Goal: Transaction & Acquisition: Purchase product/service

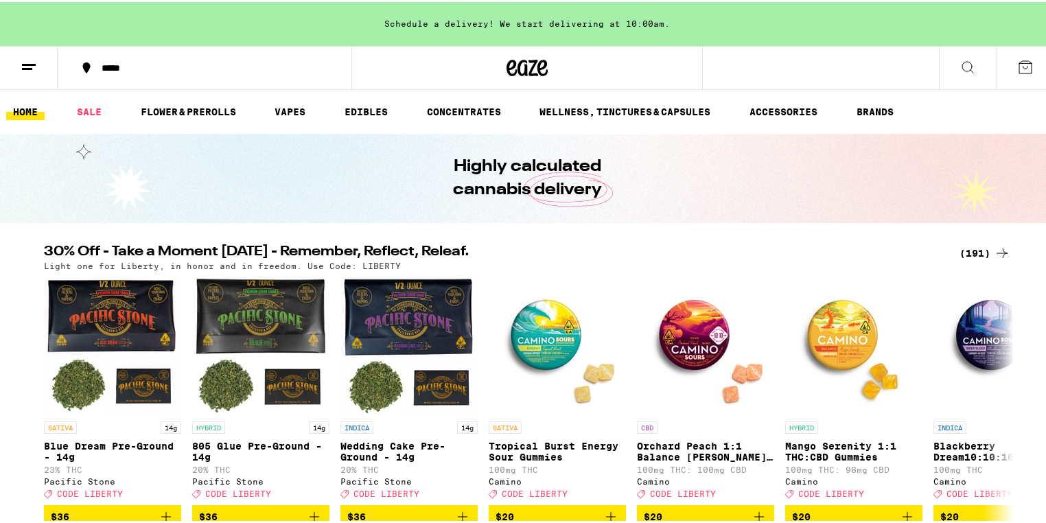
click at [966, 250] on div "(191)" at bounding box center [984, 251] width 51 height 16
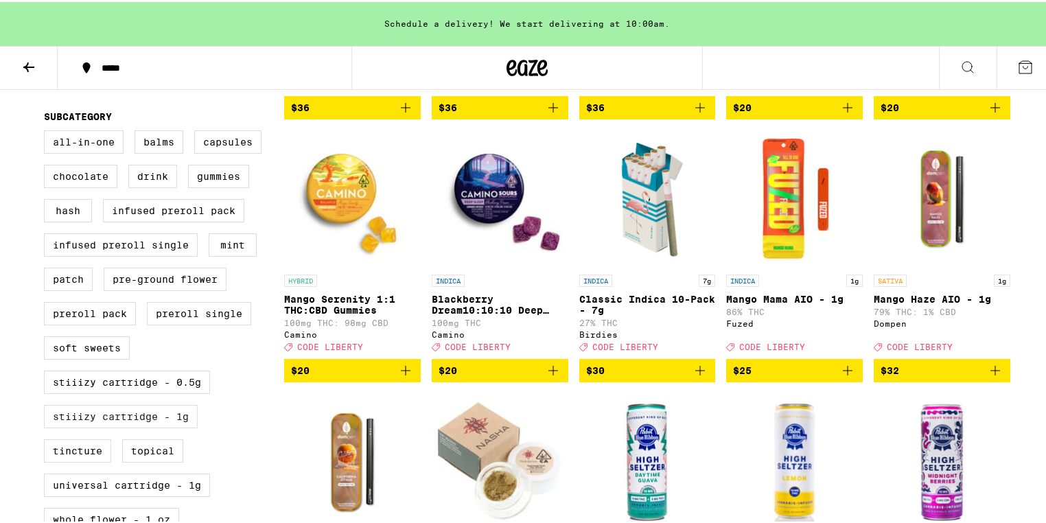
scroll to position [549, 0]
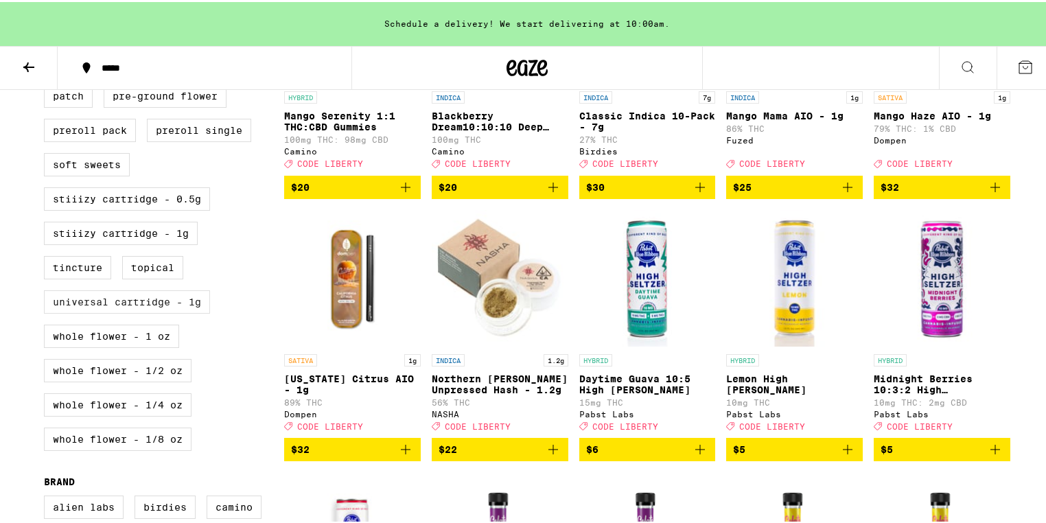
click at [119, 311] on label "Universal Cartridge - 1g" at bounding box center [127, 299] width 166 height 23
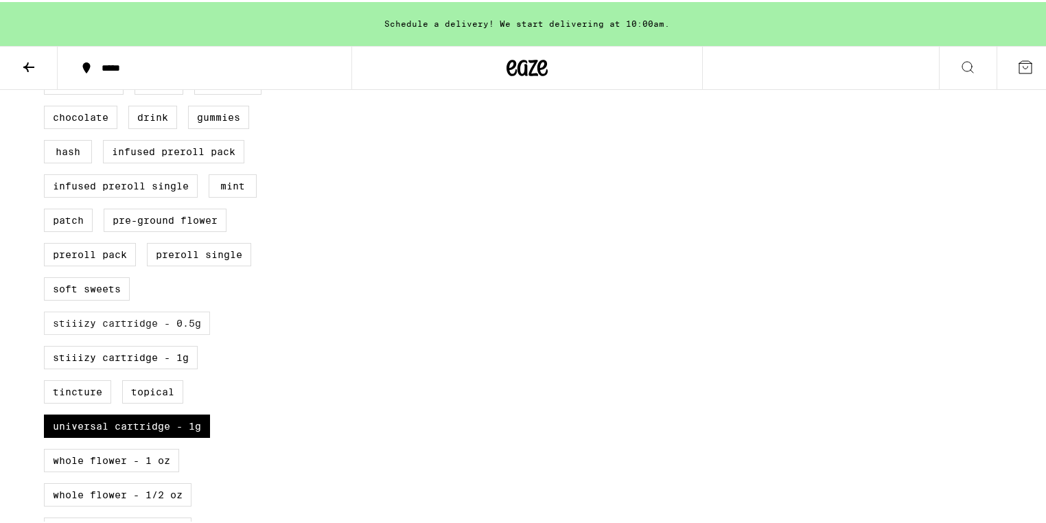
scroll to position [608, 0]
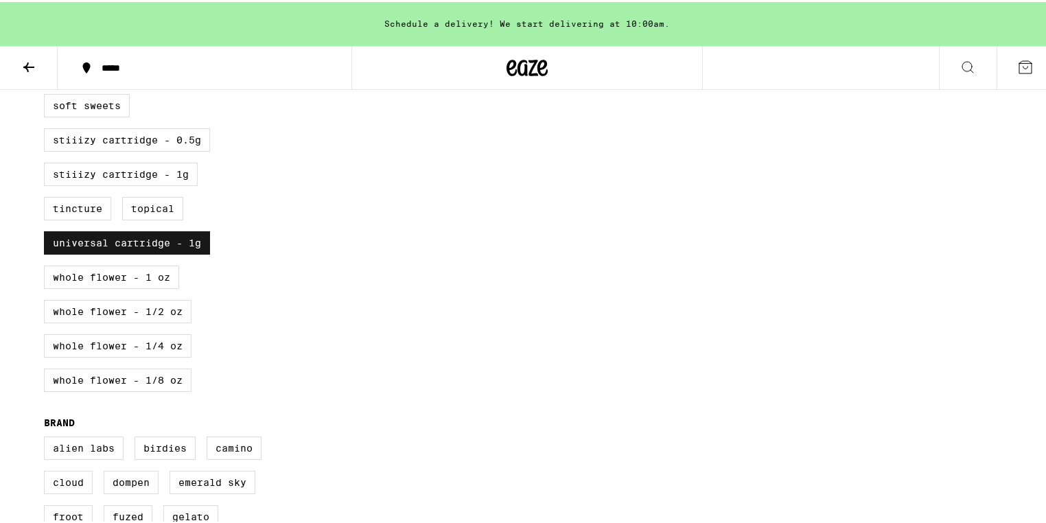
click at [152, 252] on label "Universal Cartridge - 1g" at bounding box center [127, 240] width 166 height 23
checkbox input "false"
